Goal: Communication & Community: Connect with others

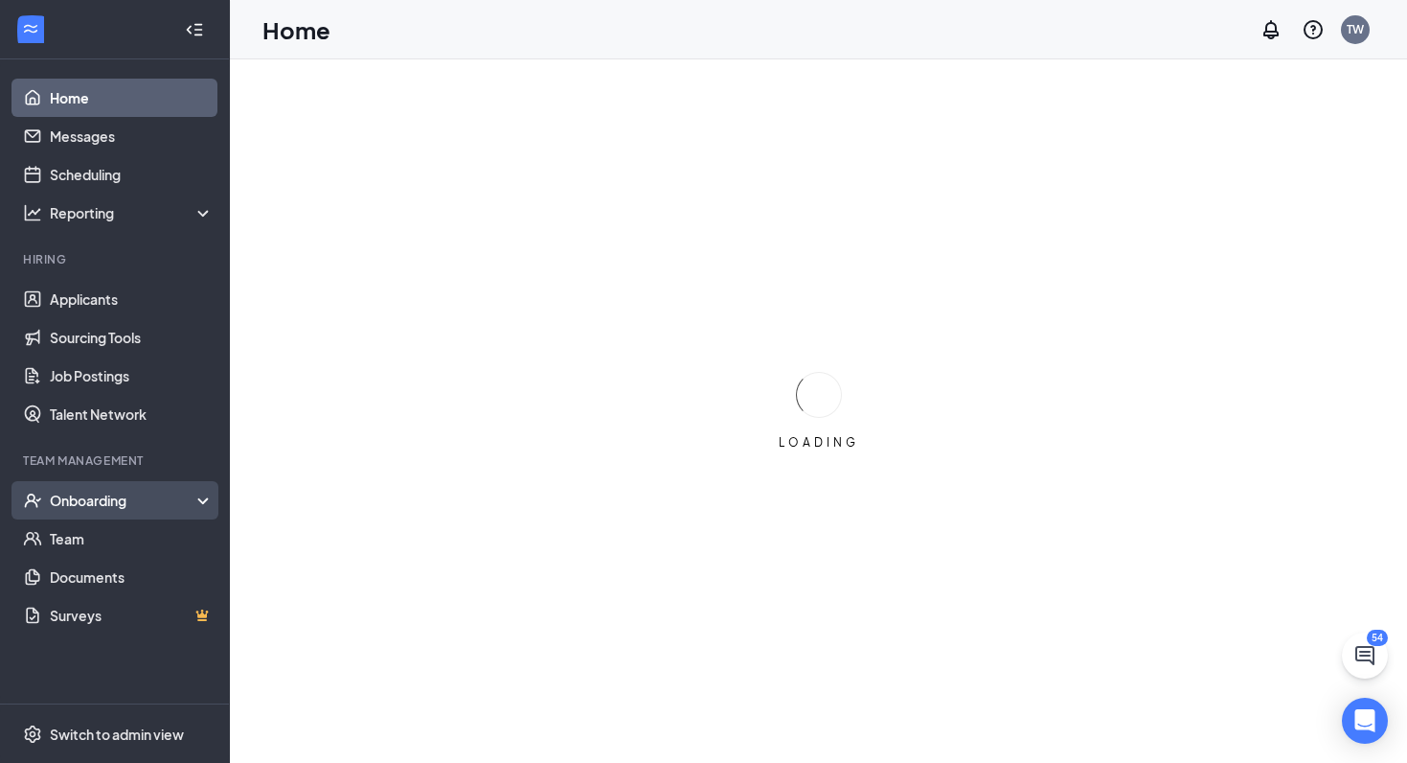
click at [107, 508] on div "Onboarding" at bounding box center [124, 499] width 148 height 19
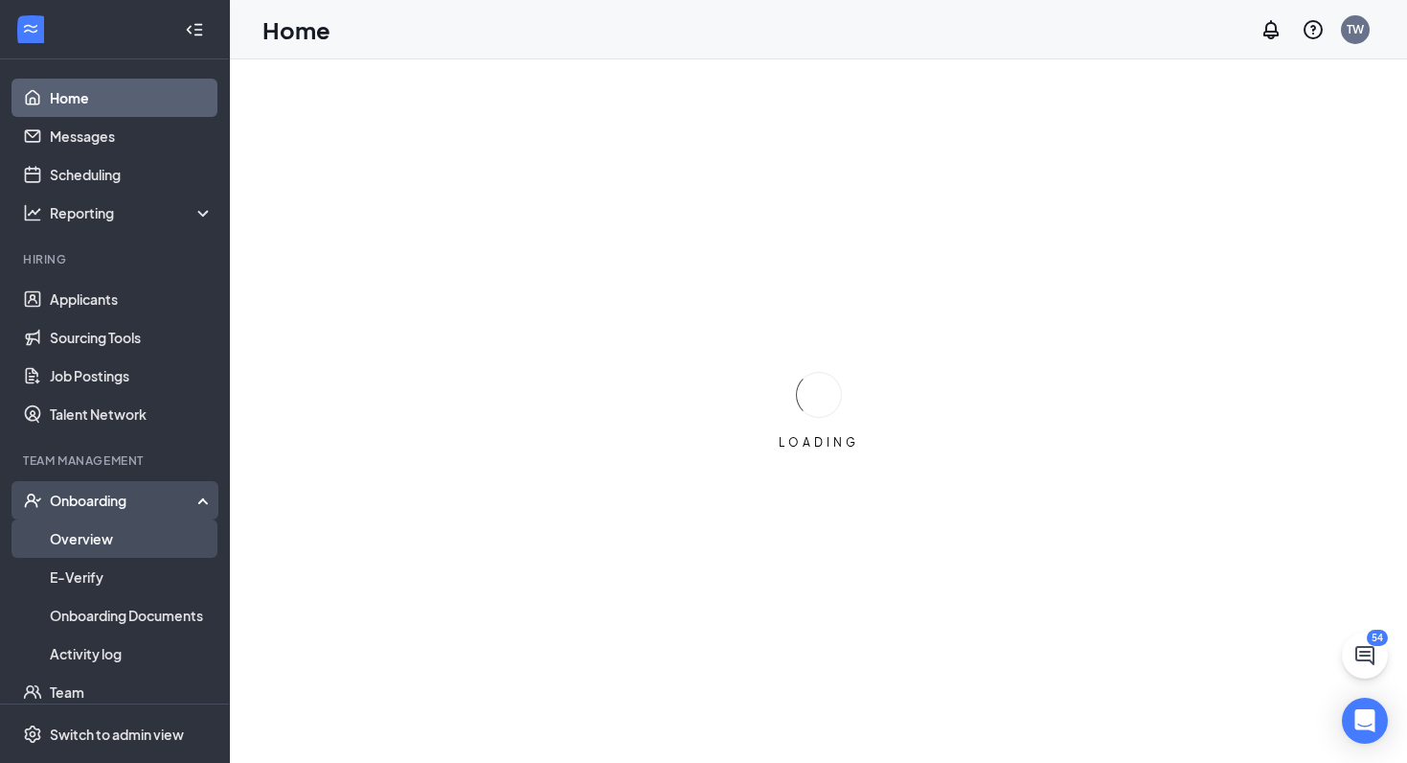
click at [89, 546] on link "Overview" at bounding box center [132, 538] width 164 height 38
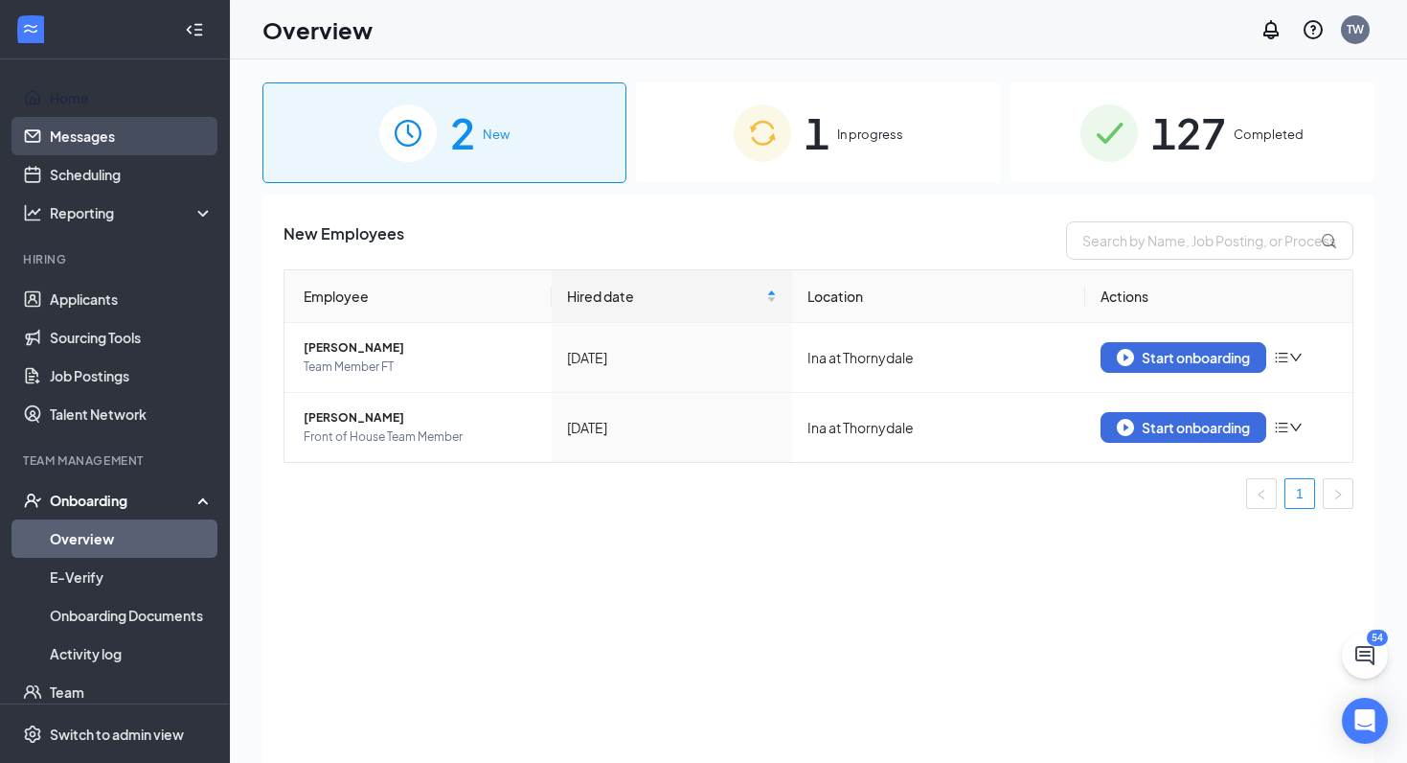
click at [110, 137] on link "Messages" at bounding box center [132, 136] width 164 height 38
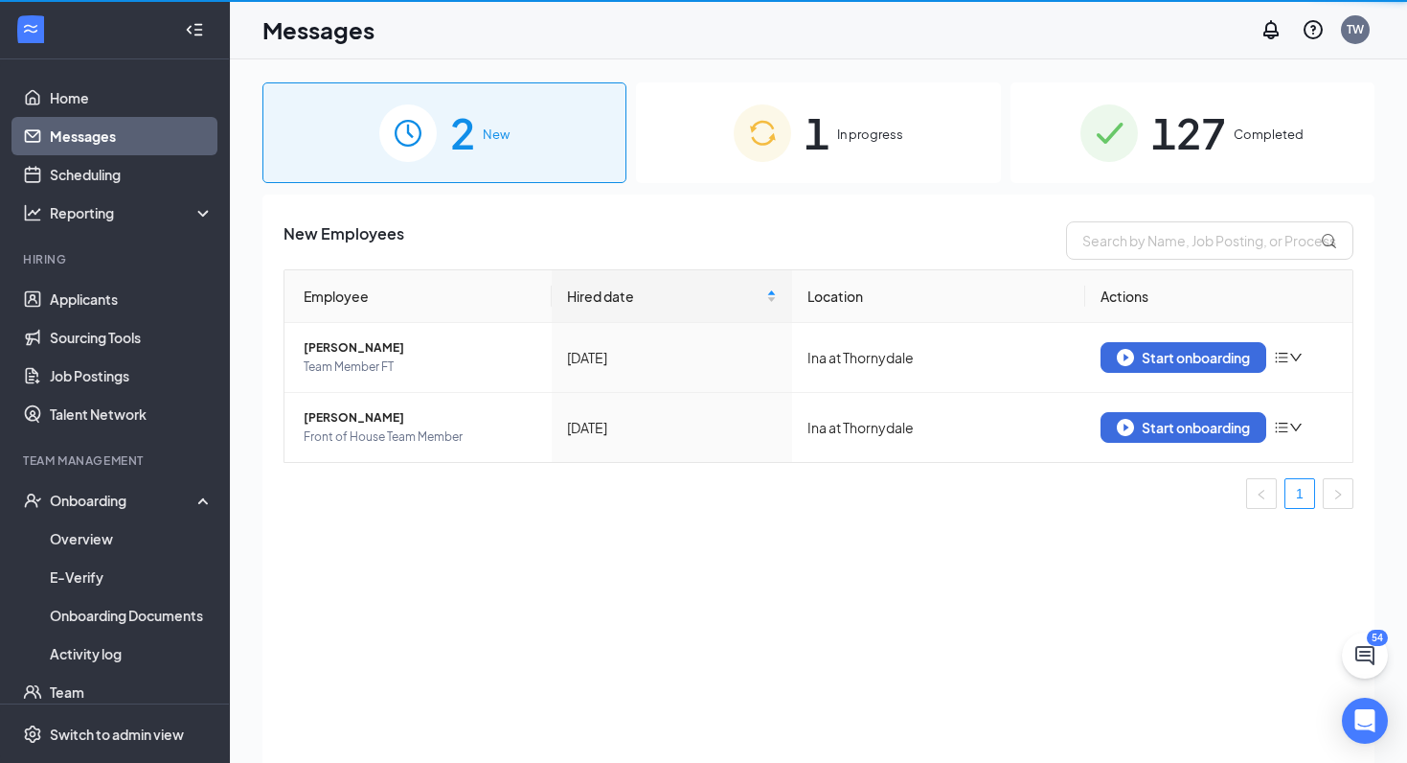
click at [87, 140] on link "Messages" at bounding box center [132, 136] width 164 height 38
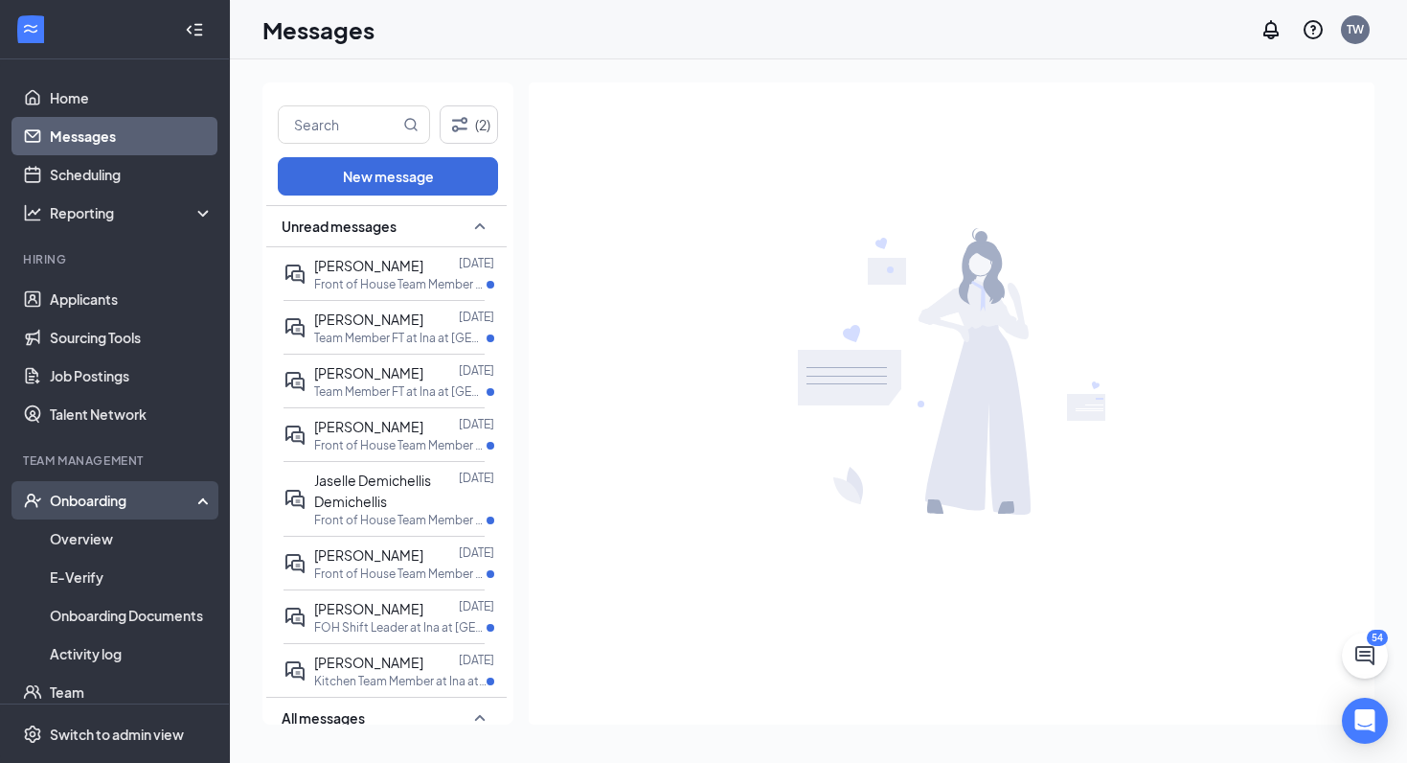
click at [104, 505] on div "Onboarding" at bounding box center [124, 499] width 148 height 19
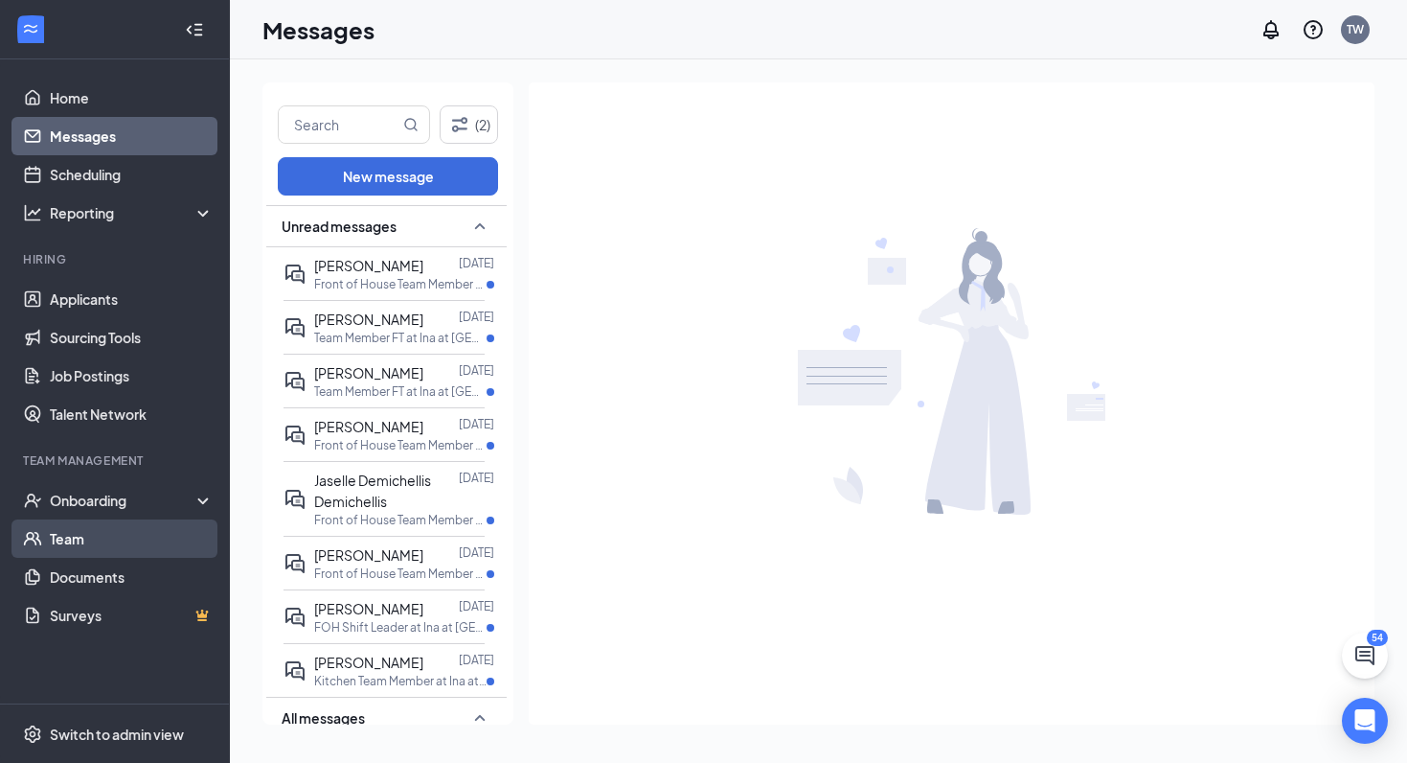
click at [96, 534] on link "Team" at bounding box center [132, 538] width 164 height 38
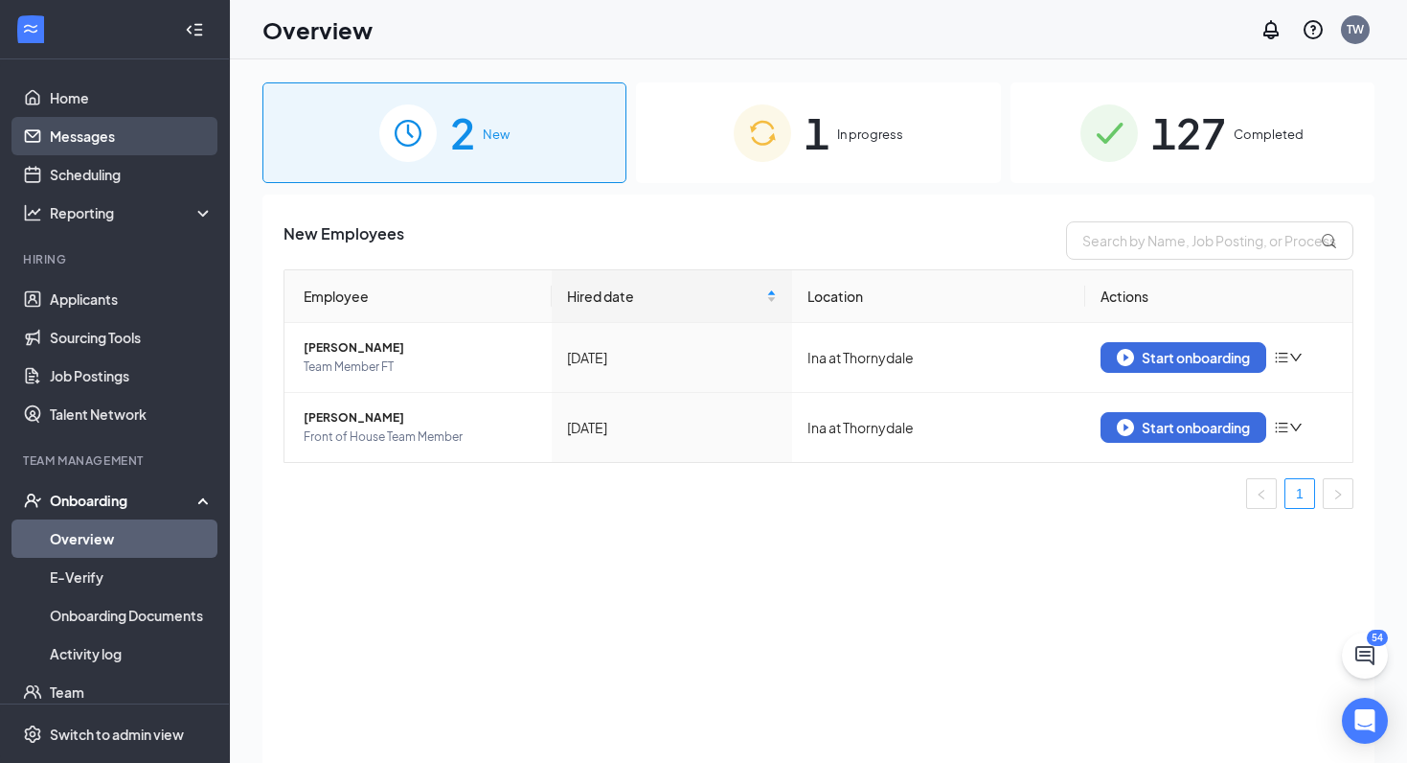
click at [153, 146] on link "Messages" at bounding box center [132, 136] width 164 height 38
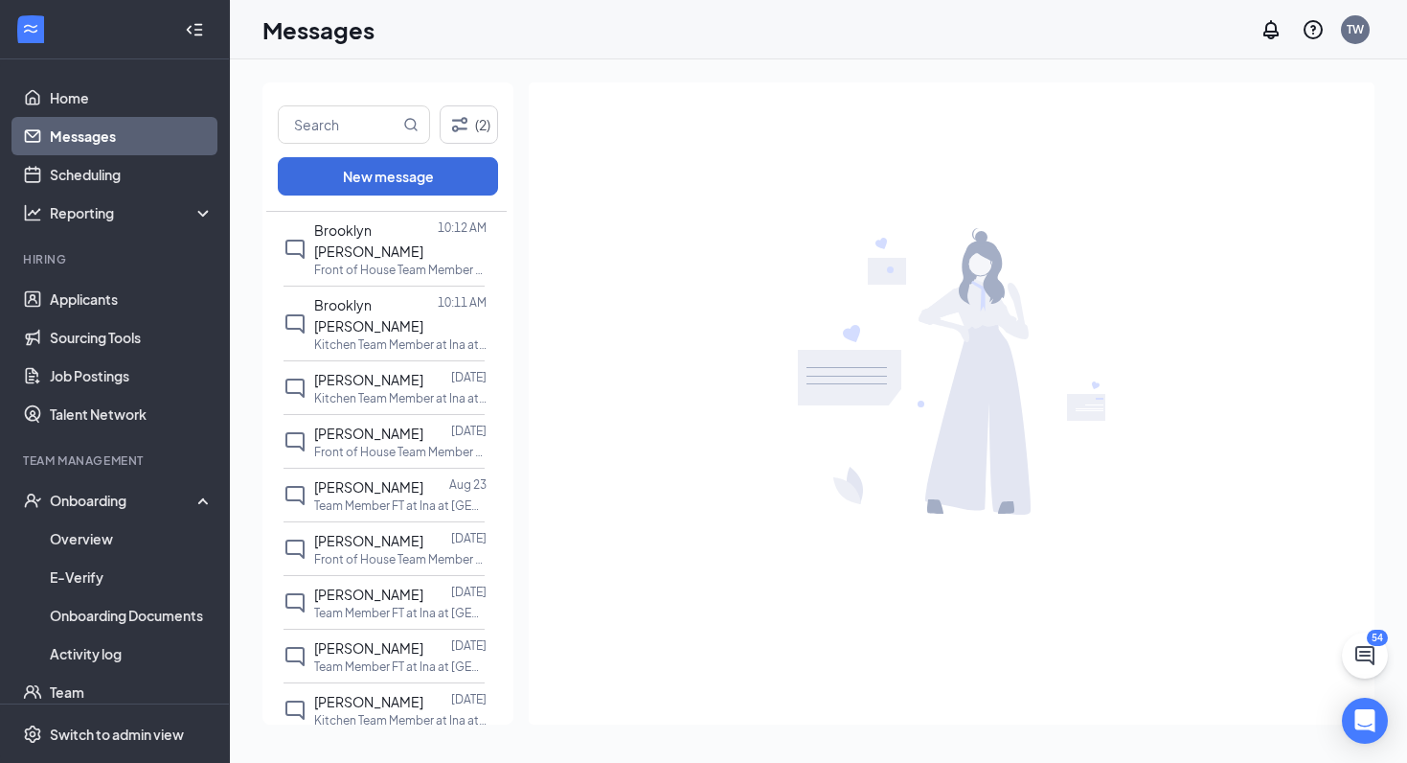
scroll to position [530, 0]
click at [370, 529] on span "[PERSON_NAME]" at bounding box center [368, 537] width 109 height 17
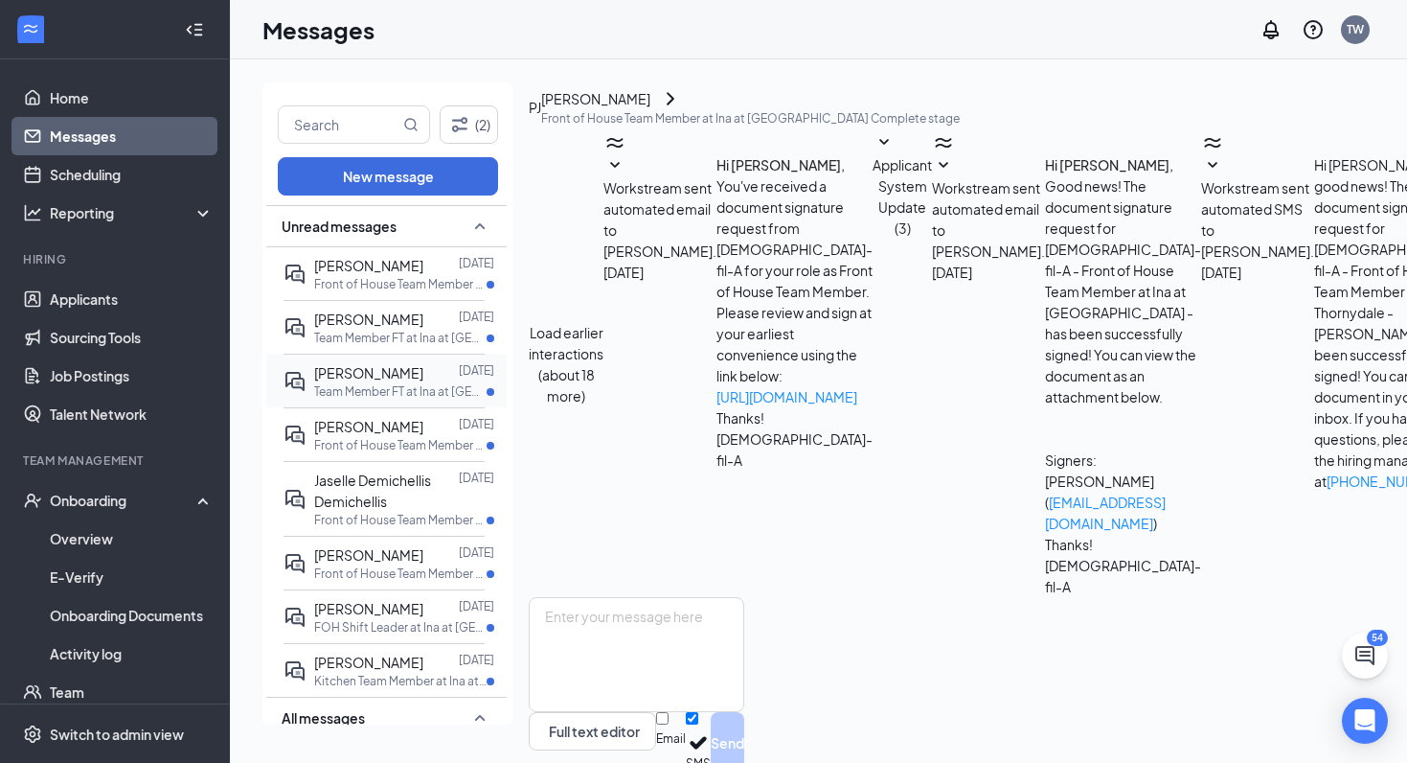
click at [378, 379] on span "[PERSON_NAME]" at bounding box center [368, 372] width 109 height 17
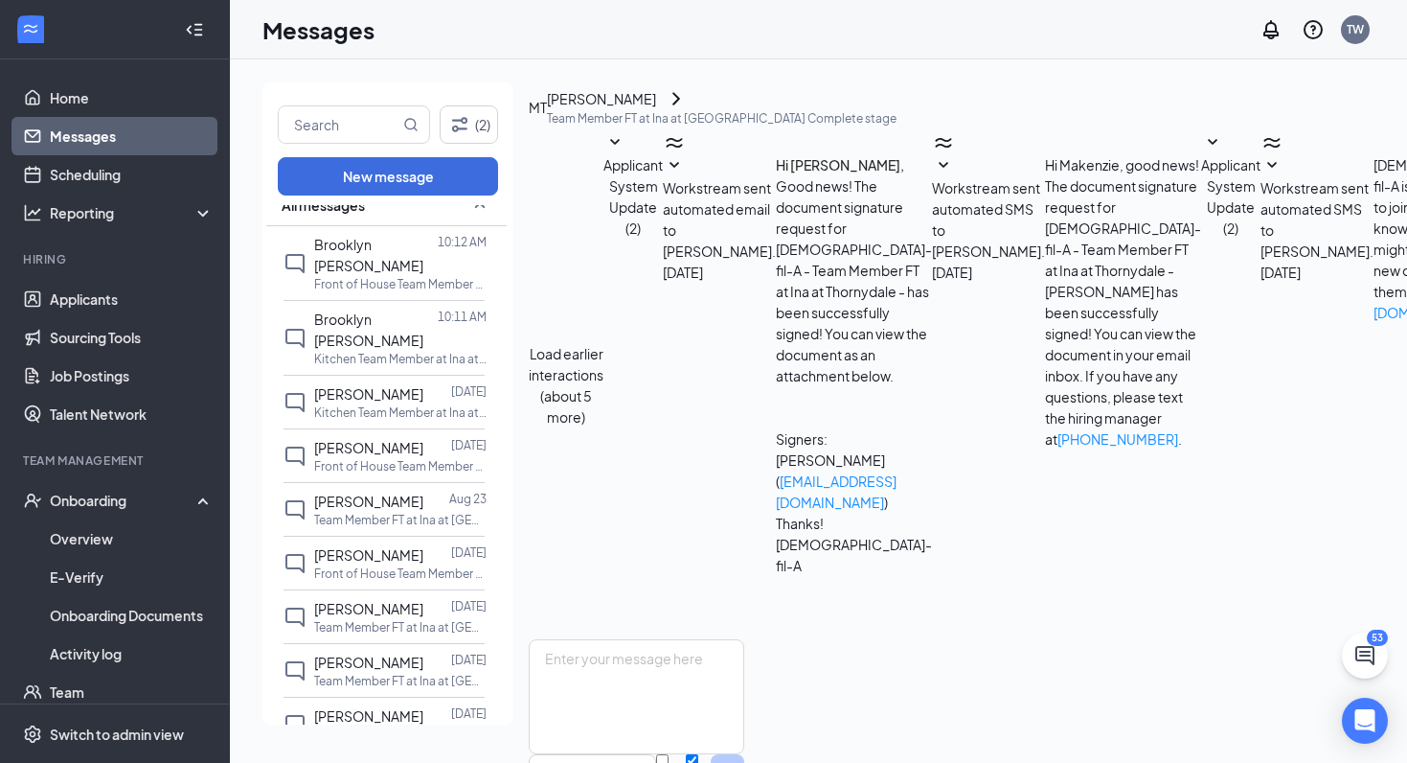
scroll to position [514, 0]
click at [379, 544] on span "[PERSON_NAME]" at bounding box center [368, 552] width 109 height 17
